Goal: Task Accomplishment & Management: Complete application form

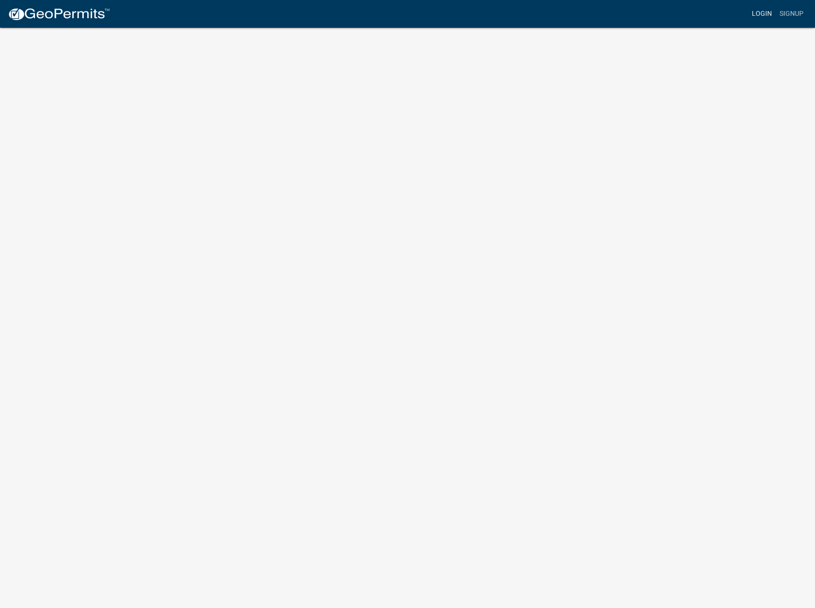
click at [766, 14] on link "Login" at bounding box center [762, 14] width 28 height 18
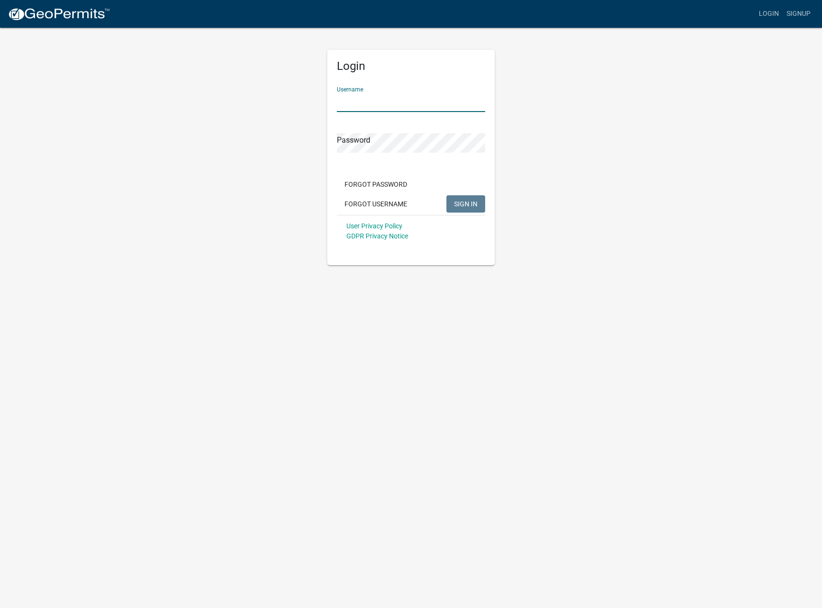
click at [395, 101] on input "Username" at bounding box center [411, 102] width 148 height 20
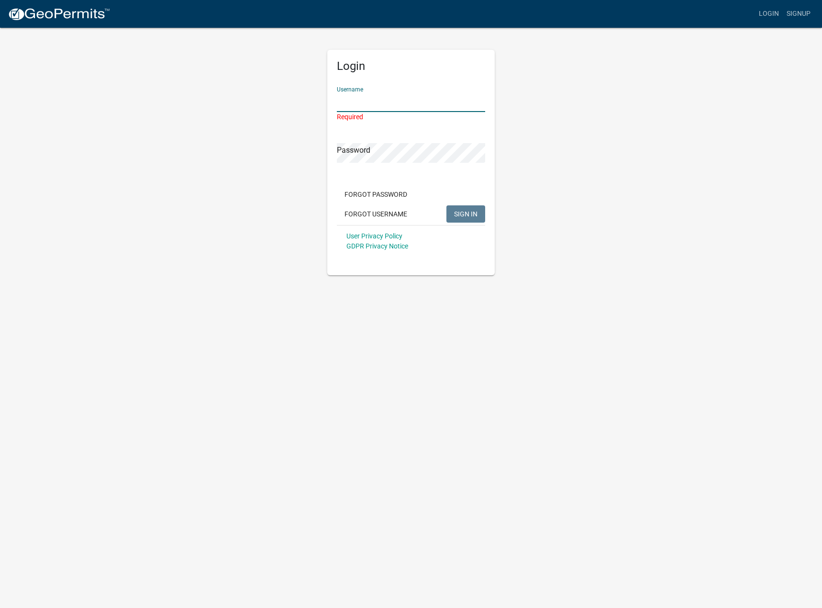
click at [411, 102] on input "Username" at bounding box center [411, 102] width 148 height 20
click at [395, 215] on button "Forgot Username" at bounding box center [376, 213] width 78 height 17
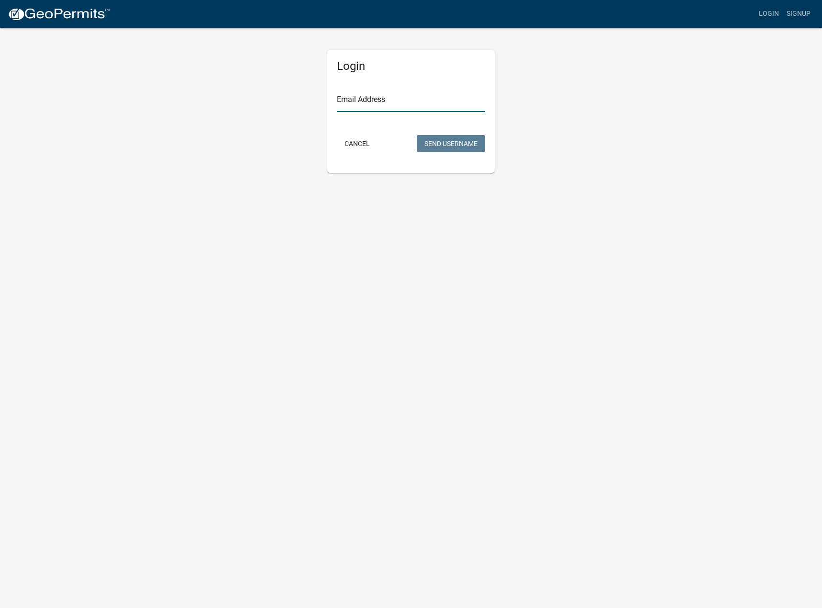
click at [395, 100] on input "Email Address" at bounding box center [411, 102] width 148 height 20
type input "[EMAIL_ADDRESS][DOMAIN_NAME]"
click at [432, 147] on button "Send Username" at bounding box center [451, 143] width 68 height 17
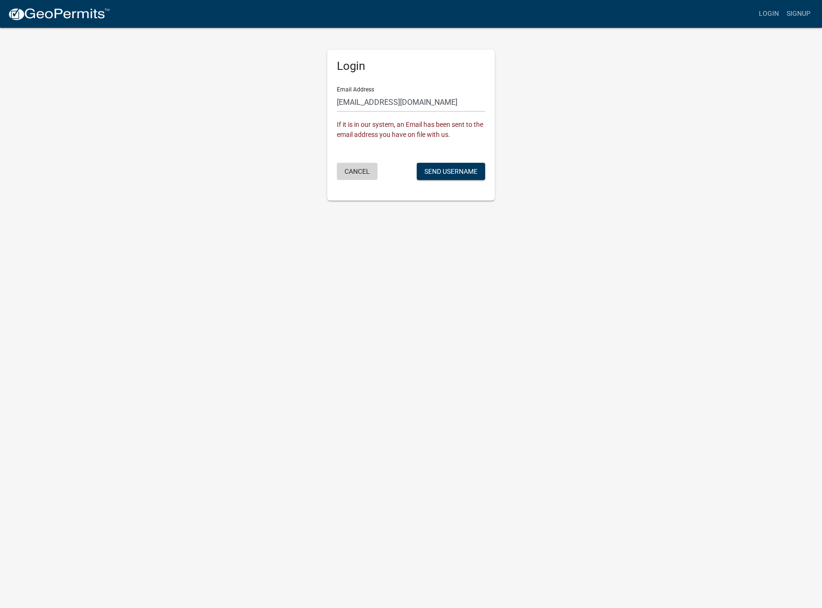
click at [360, 174] on button "Cancel" at bounding box center [357, 171] width 41 height 17
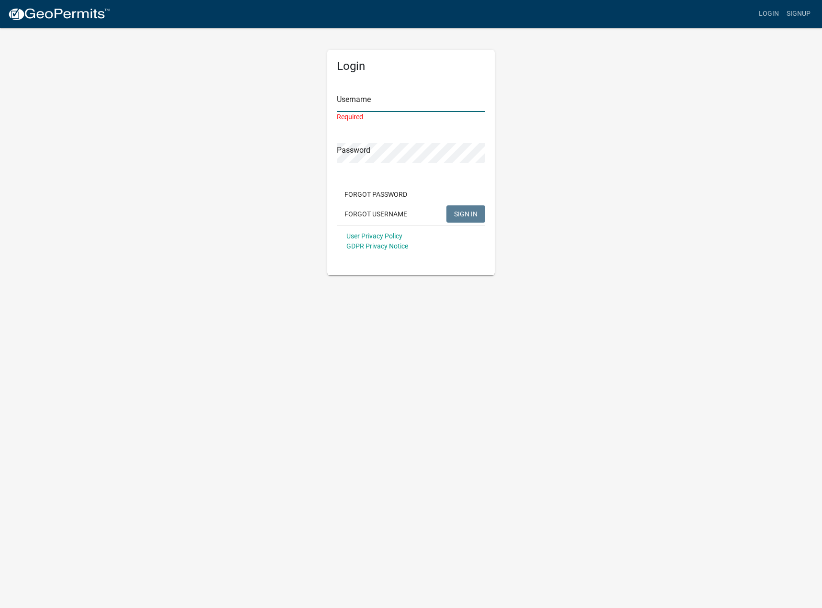
click at [382, 101] on input "Username" at bounding box center [411, 102] width 148 height 20
paste input "deweysconcrete"
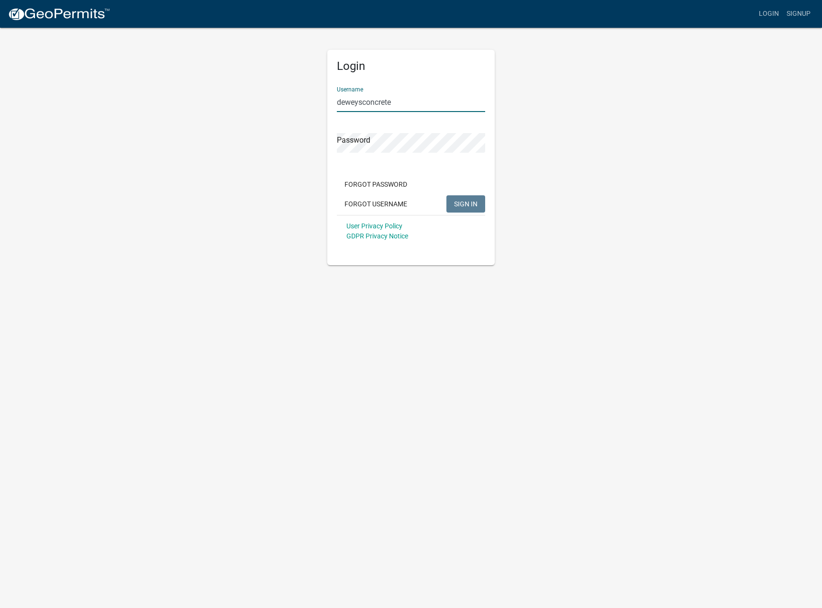
type input "deweysconcrete"
click at [446, 195] on button "SIGN IN" at bounding box center [465, 203] width 39 height 17
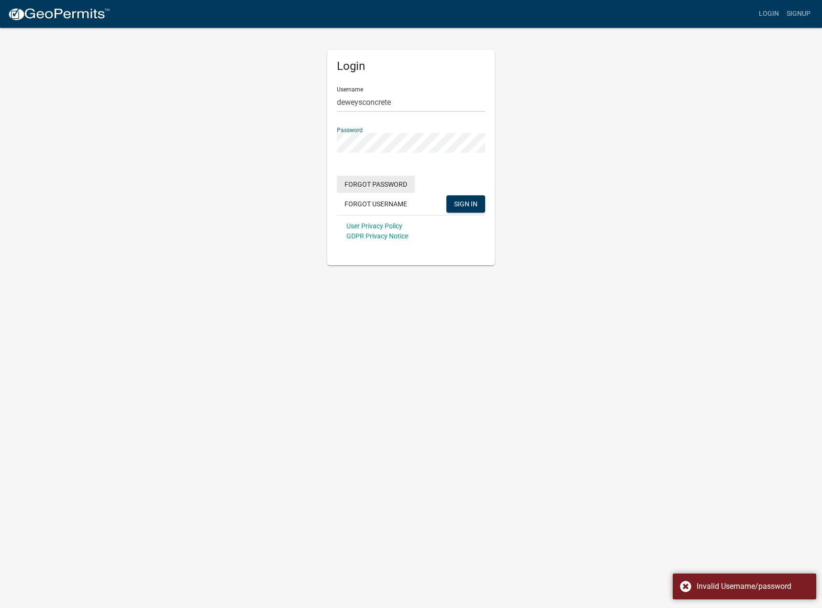
click at [387, 186] on button "Forgot Password" at bounding box center [376, 184] width 78 height 17
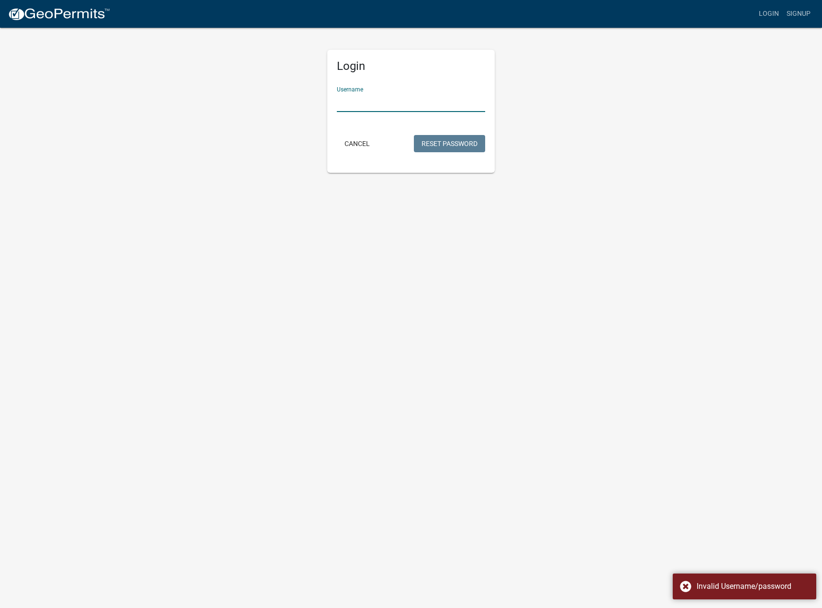
click at [369, 97] on input "Username" at bounding box center [411, 102] width 148 height 20
paste input "deweysconcrete"
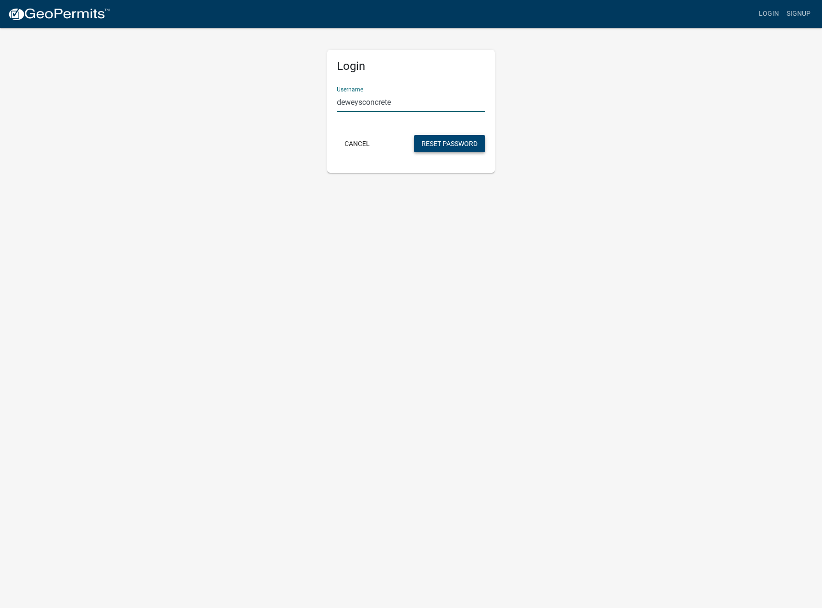
type input "deweysconcrete"
click at [449, 140] on button "Reset Password" at bounding box center [449, 143] width 71 height 17
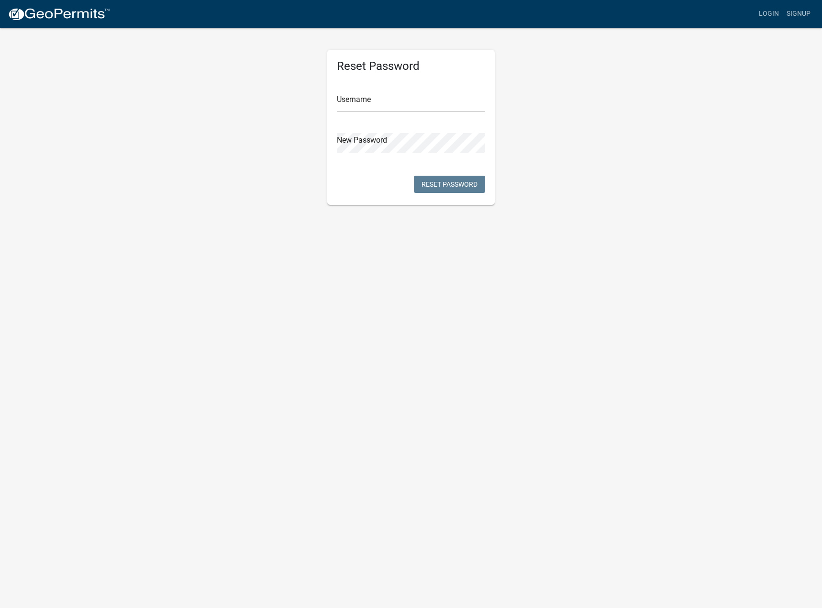
click at [379, 91] on div "Username" at bounding box center [411, 95] width 148 height 33
click at [379, 101] on input "text" at bounding box center [411, 102] width 148 height 20
paste input "deweysconcrete"
type input "deweysconcrete"
click at [574, 147] on div "Reset Password Username deweysconcrete New Password Reset Password" at bounding box center [410, 116] width 545 height 178
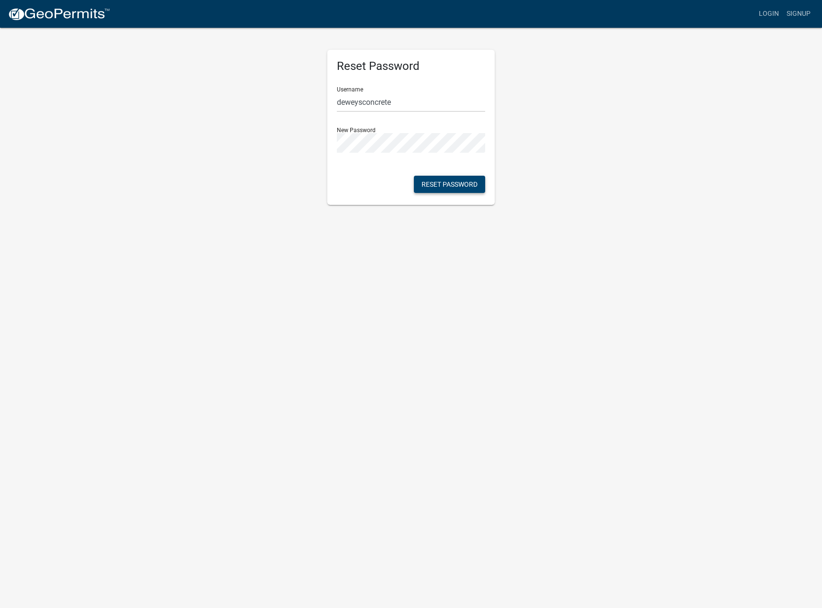
click at [420, 182] on button "Reset Password" at bounding box center [449, 184] width 71 height 17
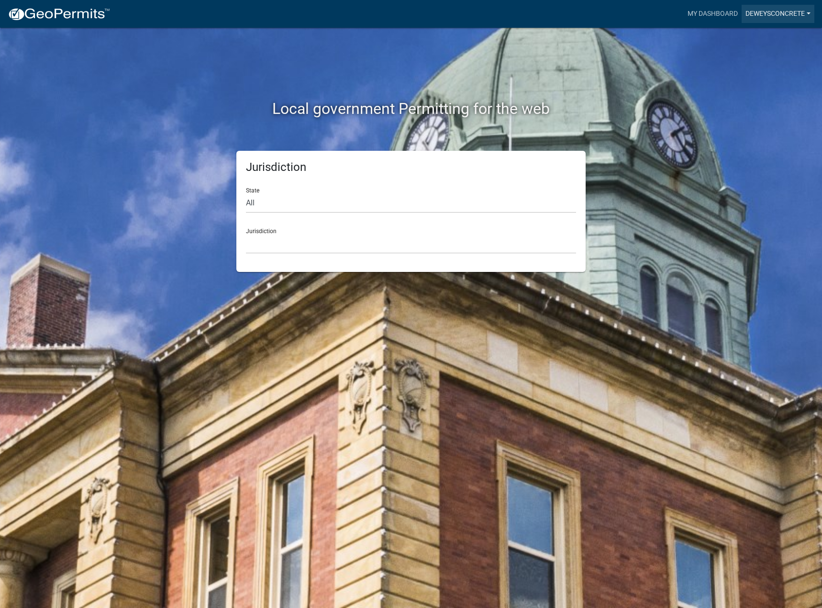
click at [773, 12] on link "deweysconcrete" at bounding box center [777, 14] width 73 height 18
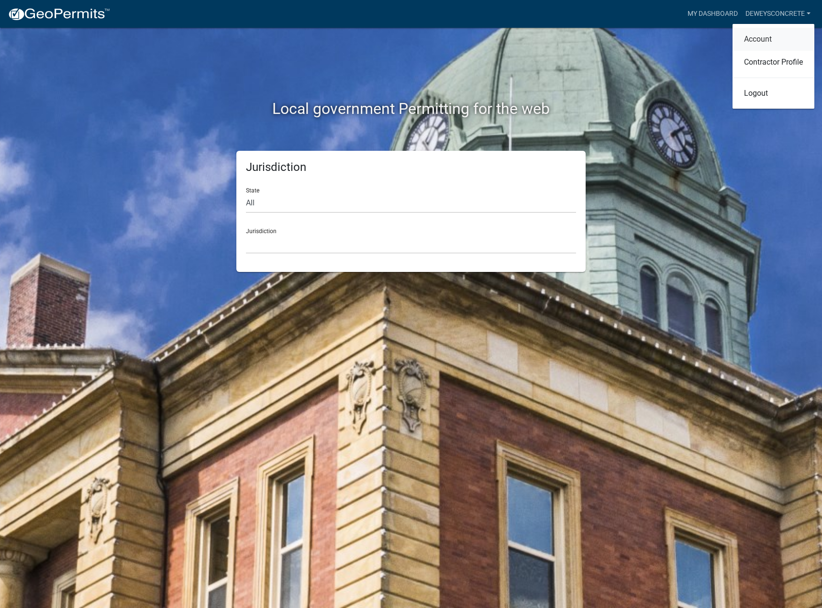
click at [765, 34] on link "Account" at bounding box center [773, 39] width 82 height 23
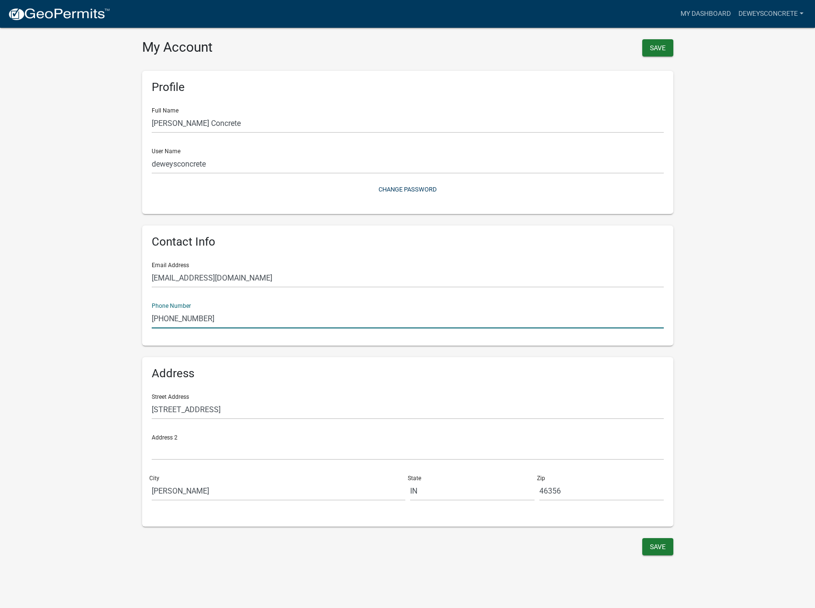
drag, startPoint x: 215, startPoint y: 318, endPoint x: 95, endPoint y: 319, distance: 120.6
click at [96, 319] on wm-user-profile-view "more_horiz My Dashboard deweysconcrete Account Contractor Profile Logout My Acc…" at bounding box center [407, 284] width 815 height 546
type input "2197134415"
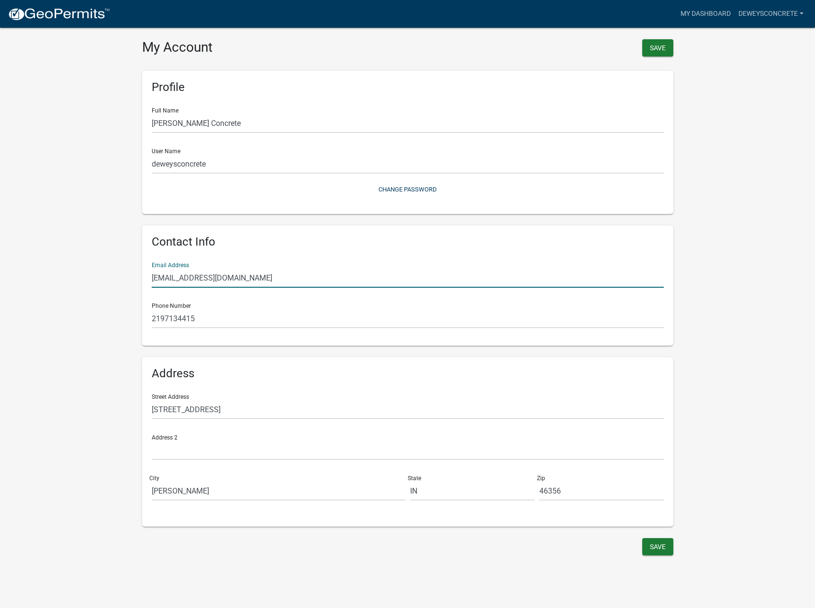
drag, startPoint x: 270, startPoint y: 282, endPoint x: 92, endPoint y: 271, distance: 177.8
click at [92, 271] on wm-user-profile-view "more_horiz My Dashboard deweysconcrete Account Contractor Profile Logout My Acc…" at bounding box center [407, 284] width 815 height 546
type input "office@deweysconcrete.com"
click at [664, 550] on button "Save" at bounding box center [657, 546] width 31 height 17
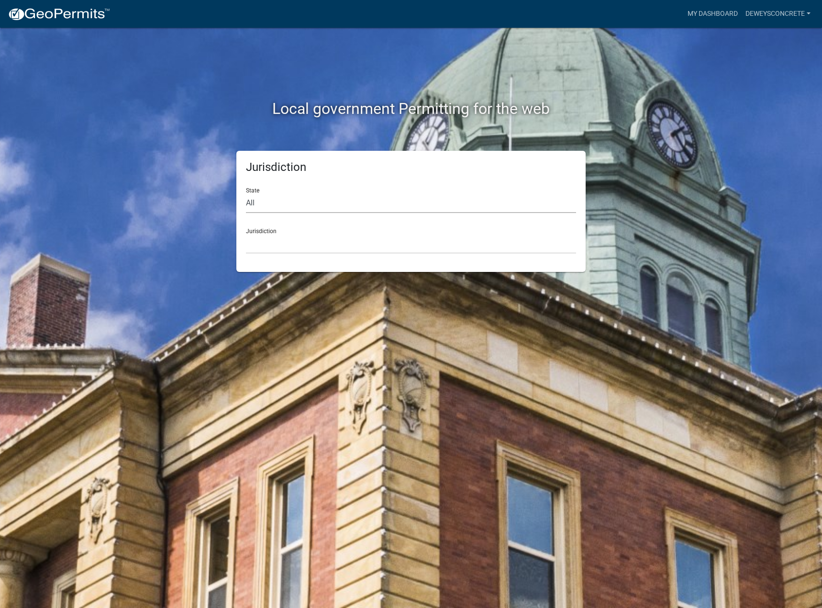
click at [261, 204] on select "All Colorado Georgia Indiana Iowa Kansas Minnesota Ohio South Carolina Wisconsin" at bounding box center [411, 203] width 330 height 20
select select "Indiana"
click at [246, 193] on select "All Colorado Georgia Indiana Iowa Kansas Minnesota Ohio South Carolina Wisconsin" at bounding box center [411, 203] width 330 height 20
click at [267, 251] on select "City of Charlestown, Indiana City of Jeffersonville, Indiana City of Logansport…" at bounding box center [411, 244] width 330 height 20
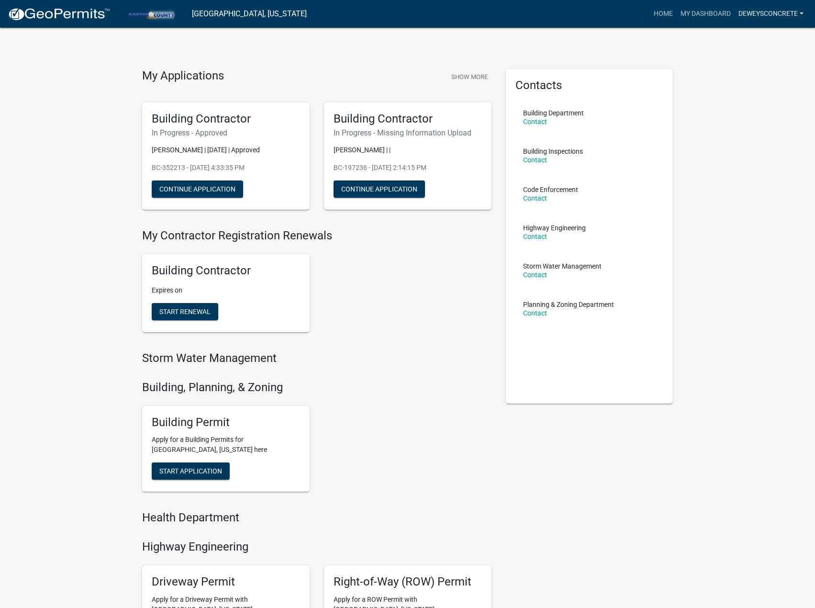
click at [766, 17] on link "deweysconcrete" at bounding box center [770, 14] width 73 height 18
click at [765, 65] on link "Contractor Profile" at bounding box center [766, 62] width 82 height 23
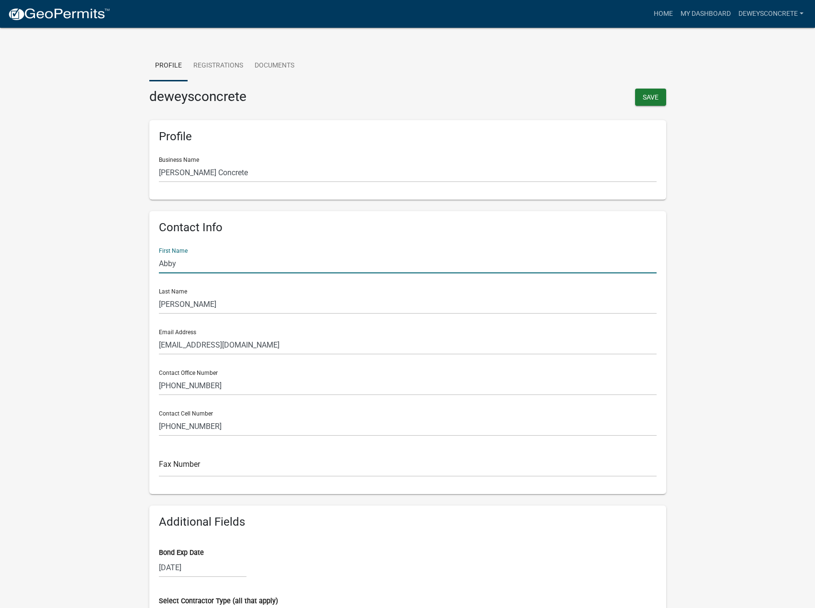
drag, startPoint x: 131, startPoint y: 261, endPoint x: 121, endPoint y: 261, distance: 9.6
click at [121, 261] on wm-contractor-profile-view "more_horiz Home My Dashboard deweysconcrete Account Contractor Profile Logout P…" at bounding box center [407, 576] width 815 height 1131
type input "Jessica"
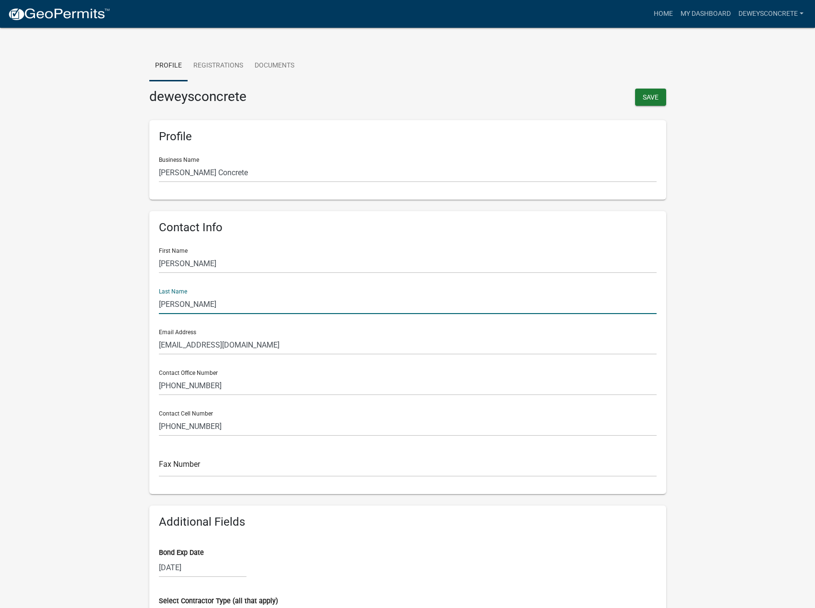
type input "Wilson"
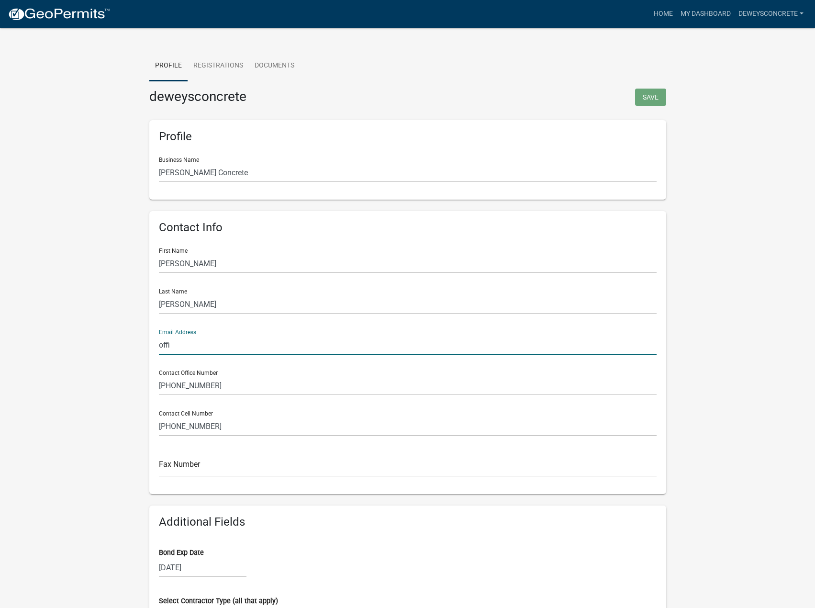
type input "office@deweysconcrete.com"
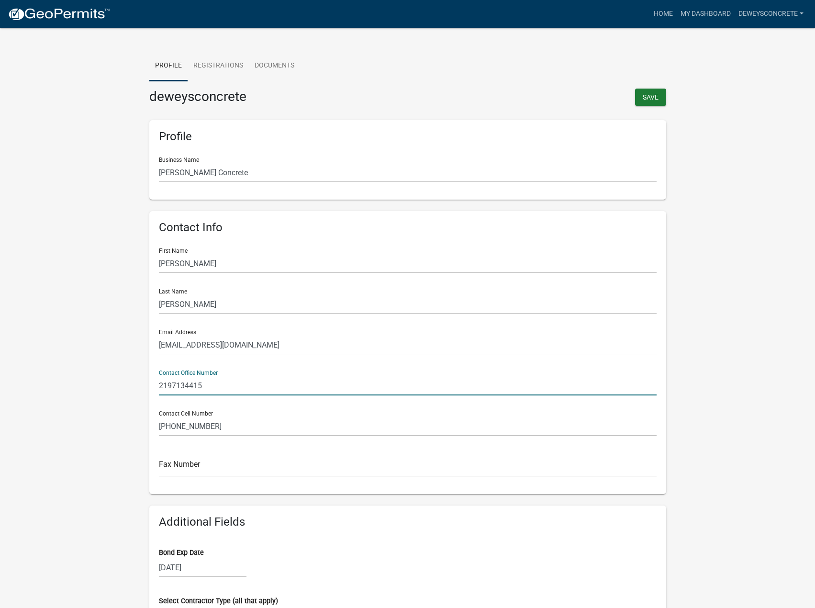
type input "2197134415"
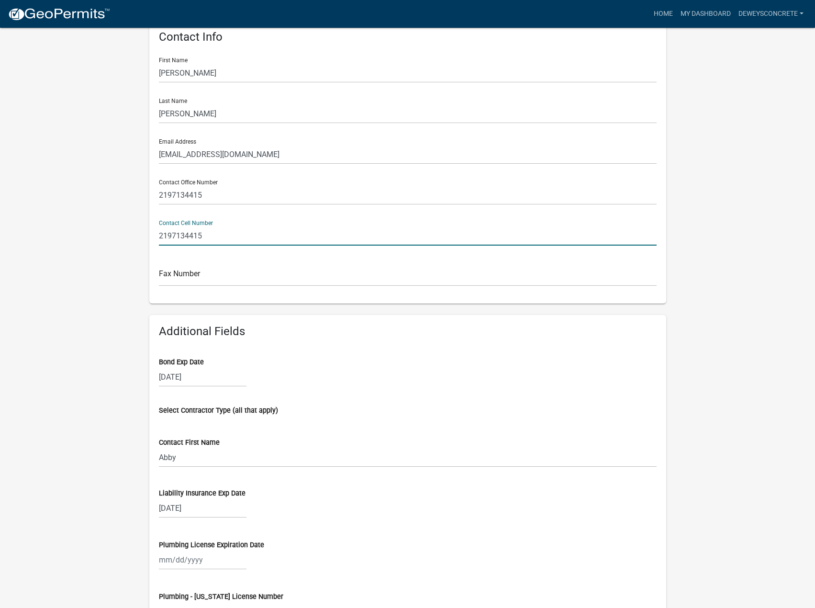
scroll to position [239, 0]
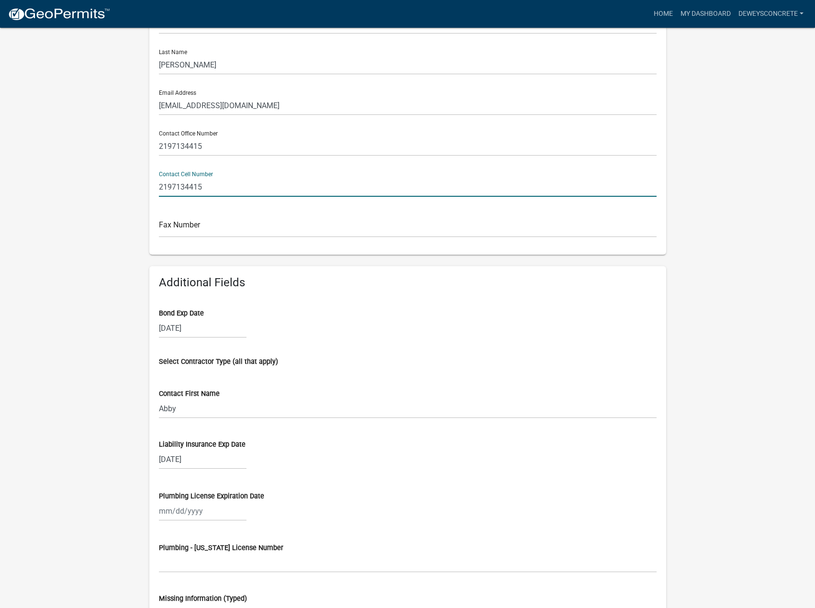
type input "2197134415"
click at [121, 261] on wm-contractor-profile-view "more_horiz Home My Dashboard deweysconcrete Account Contractor Profile Logout P…" at bounding box center [407, 337] width 815 height 1131
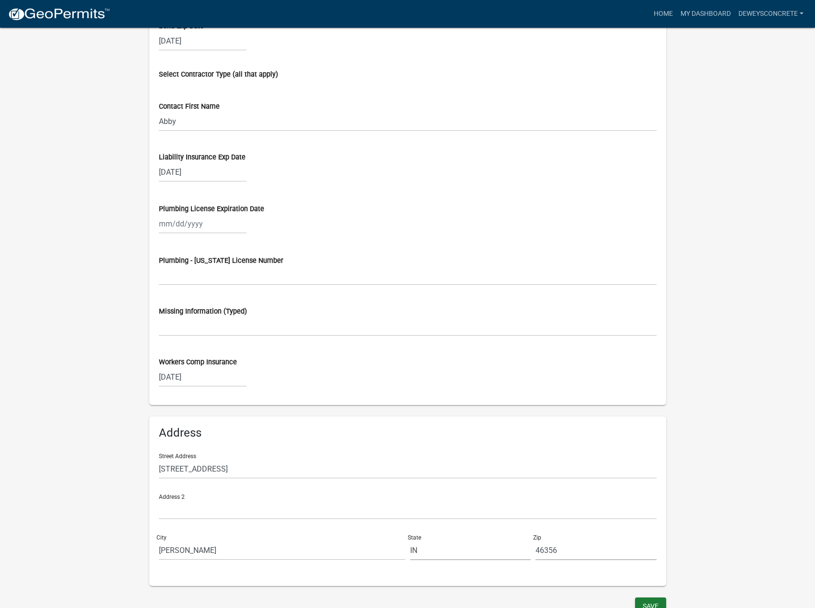
scroll to position [535, 0]
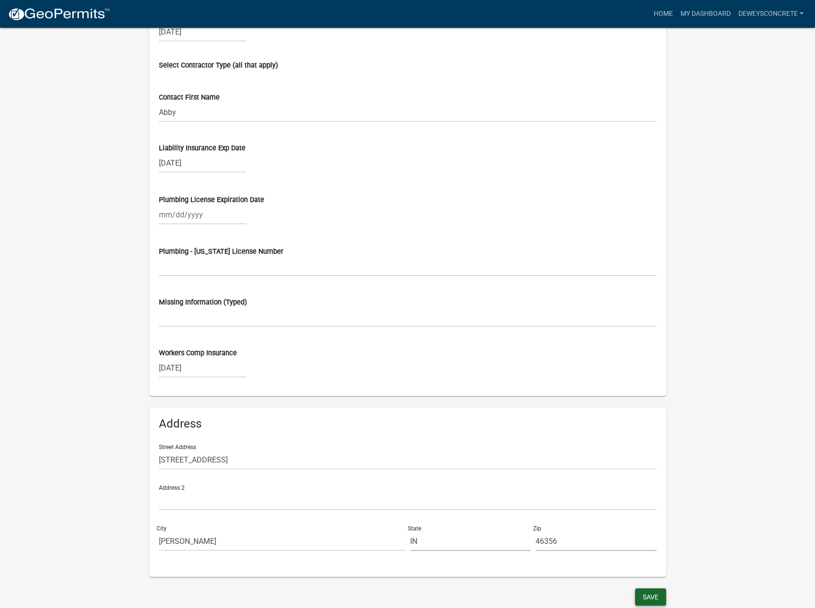
click at [658, 602] on button "Save" at bounding box center [650, 596] width 31 height 17
click at [711, 15] on link "My Dashboard" at bounding box center [705, 14] width 58 height 18
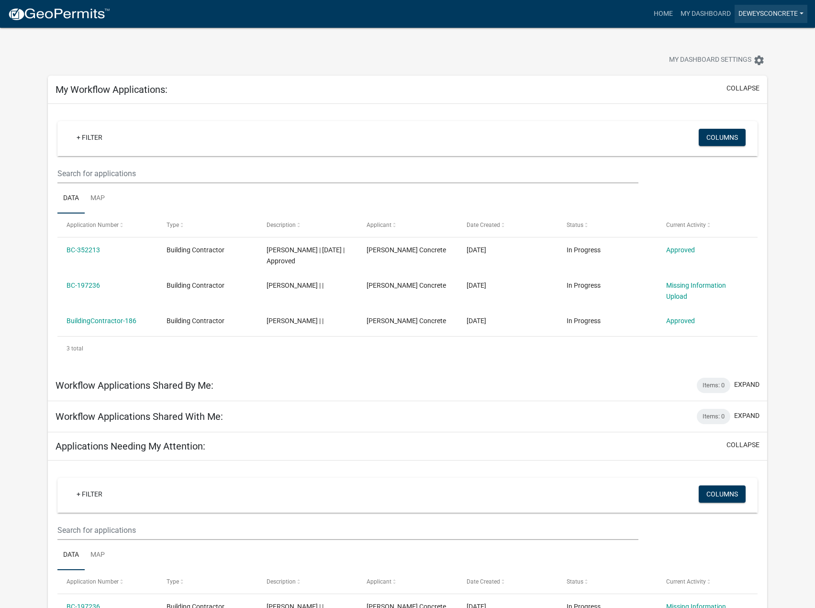
click at [753, 13] on link "deweysconcrete" at bounding box center [770, 14] width 73 height 18
click at [664, 13] on link "Home" at bounding box center [663, 14] width 27 height 18
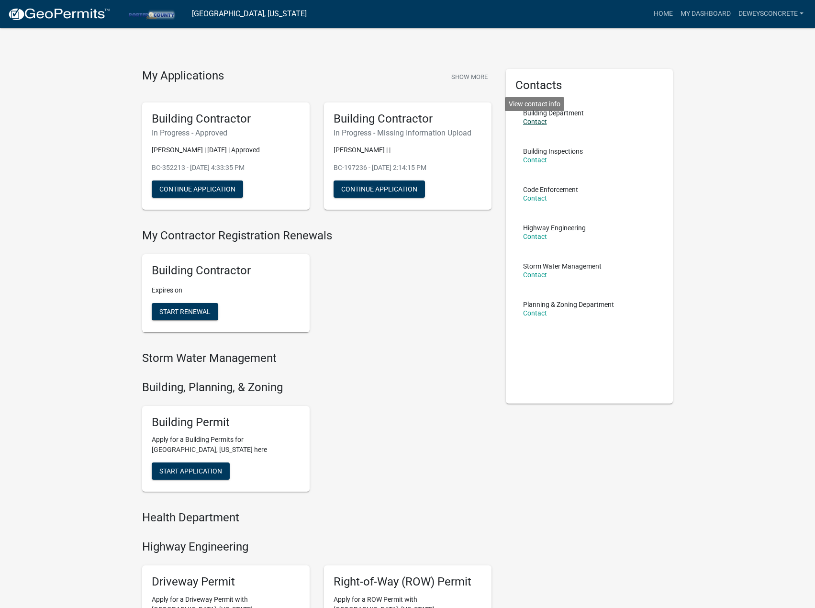
click at [542, 122] on link "Contact" at bounding box center [535, 122] width 24 height 8
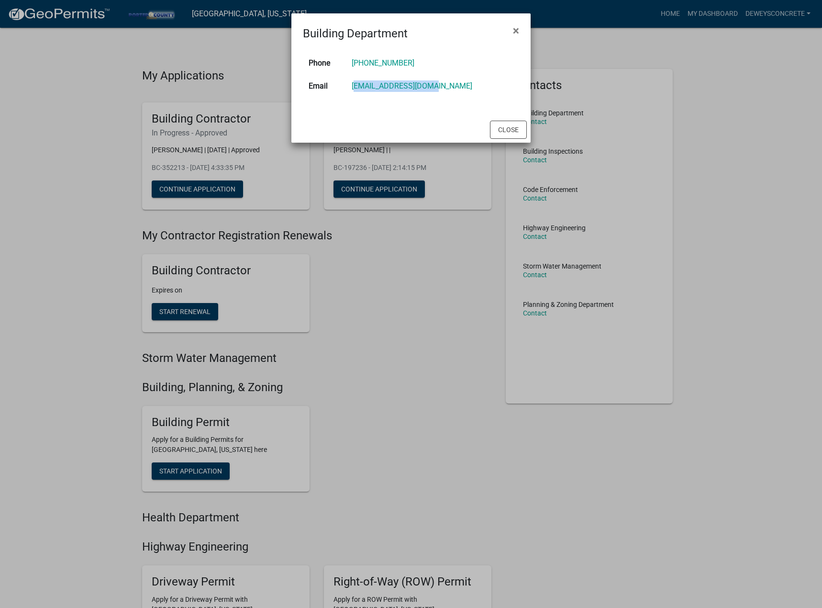
drag, startPoint x: 449, startPoint y: 90, endPoint x: 367, endPoint y: 88, distance: 81.3
click at [367, 88] on td "tevans@porterco.org" at bounding box center [432, 86] width 173 height 23
click at [454, 89] on td "tevans@porterco.org" at bounding box center [432, 86] width 173 height 23
drag, startPoint x: 456, startPoint y: 87, endPoint x: 366, endPoint y: 86, distance: 89.9
click at [366, 86] on td "tevans@porterco.org" at bounding box center [432, 86] width 173 height 23
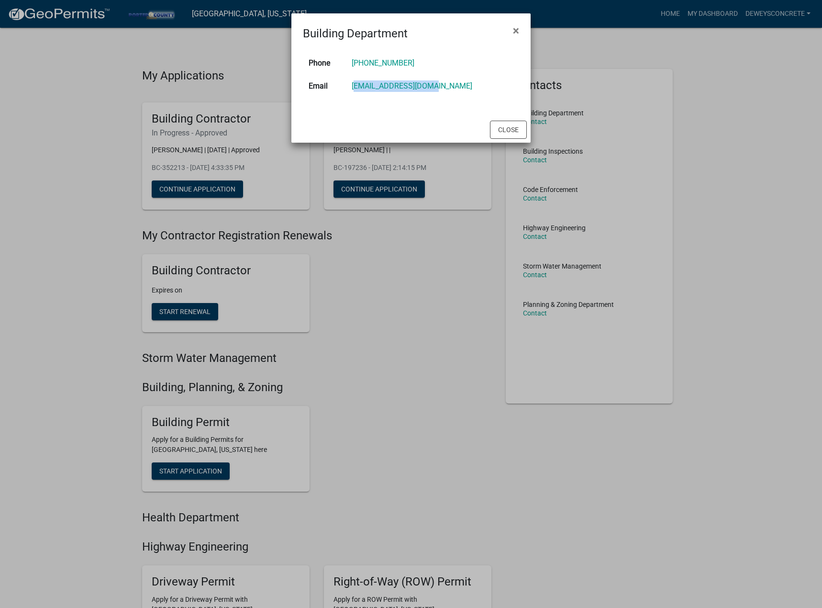
copy link "tevans@porterco.org"
click at [344, 300] on ngb-modal-window "Building Department × Phone (219)465-3676 Email tevans@porterco.org Close" at bounding box center [411, 304] width 822 height 608
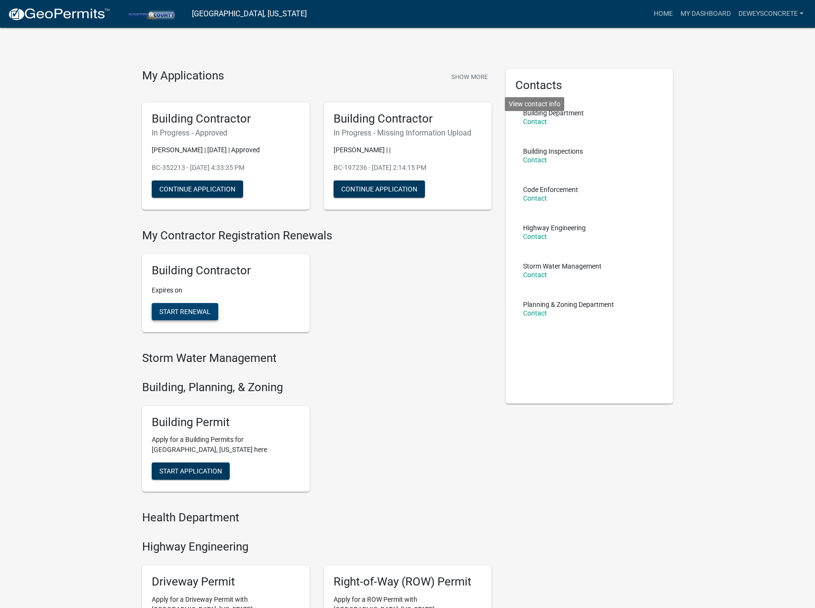
click at [194, 314] on span "Start Renewal" at bounding box center [184, 312] width 51 height 8
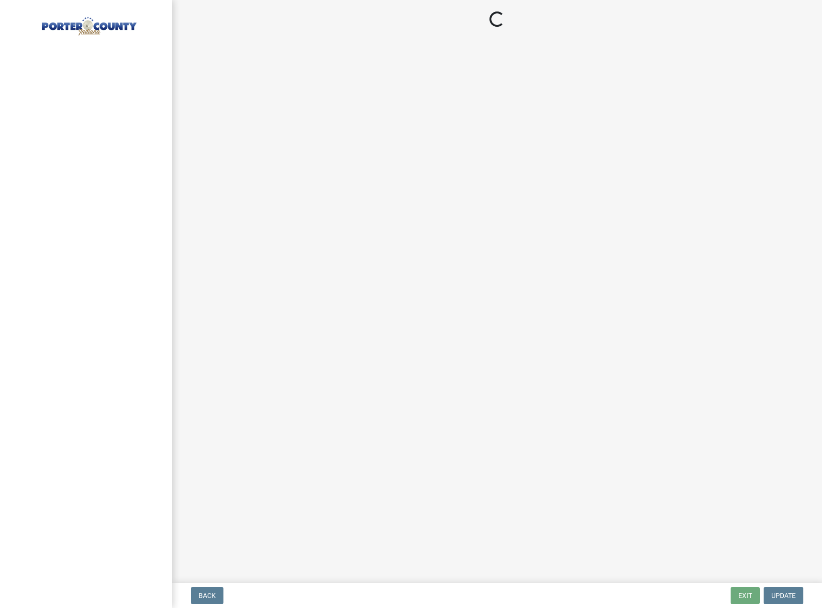
select select "IN"
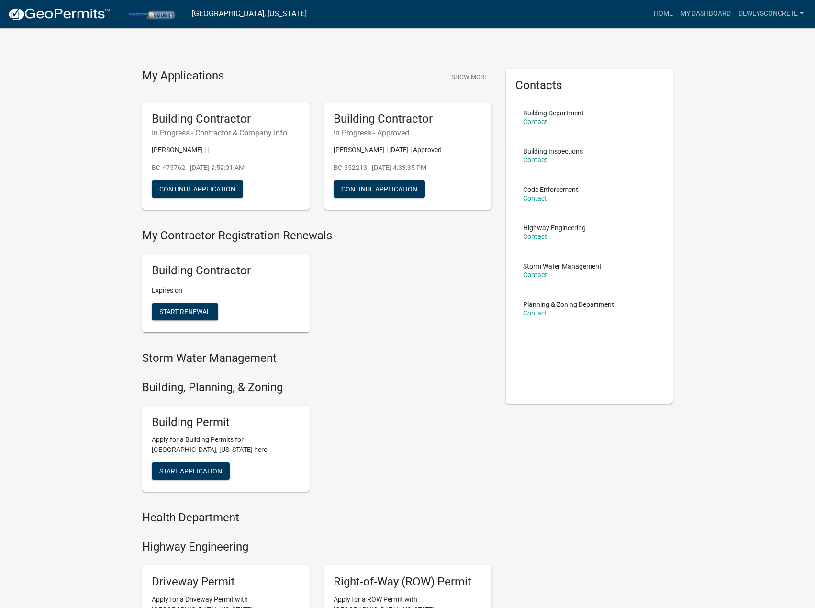
click at [546, 121] on p "Contact" at bounding box center [553, 121] width 61 height 7
click at [531, 119] on link "Contact" at bounding box center [535, 122] width 24 height 8
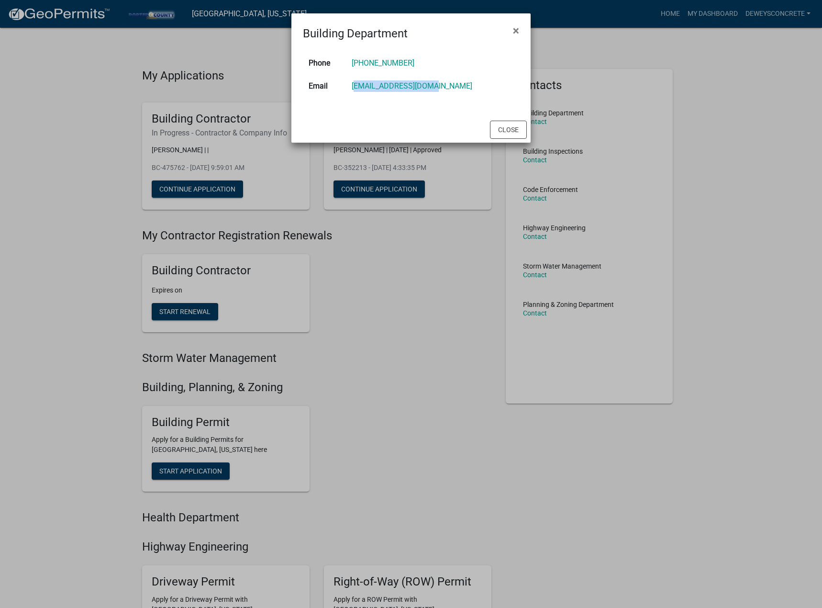
drag, startPoint x: 448, startPoint y: 85, endPoint x: 370, endPoint y: 87, distance: 78.0
click at [370, 87] on td "tevans@porterco.org" at bounding box center [432, 86] width 173 height 23
copy link "tevans@porterco.org"
click at [514, 33] on span "×" at bounding box center [516, 30] width 6 height 13
